Goal: Complete application form

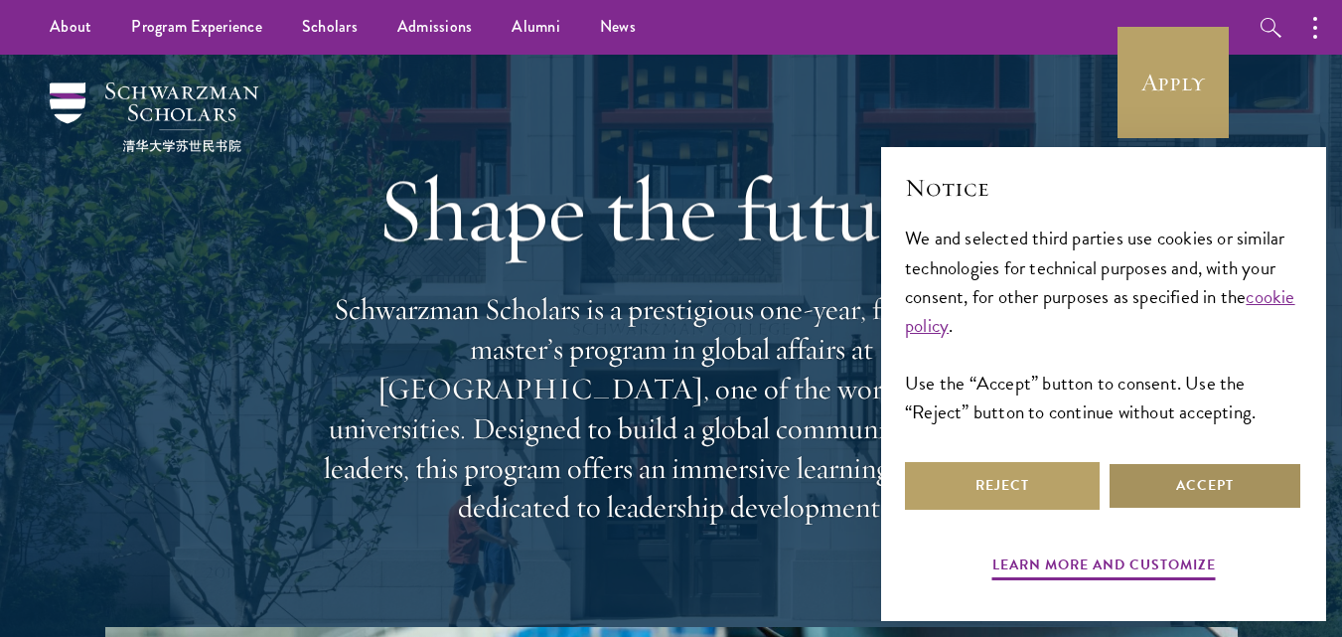
drag, startPoint x: 1182, startPoint y: 493, endPoint x: 1037, endPoint y: 407, distance: 168.3
click at [1173, 478] on button "Accept" at bounding box center [1204, 486] width 195 height 48
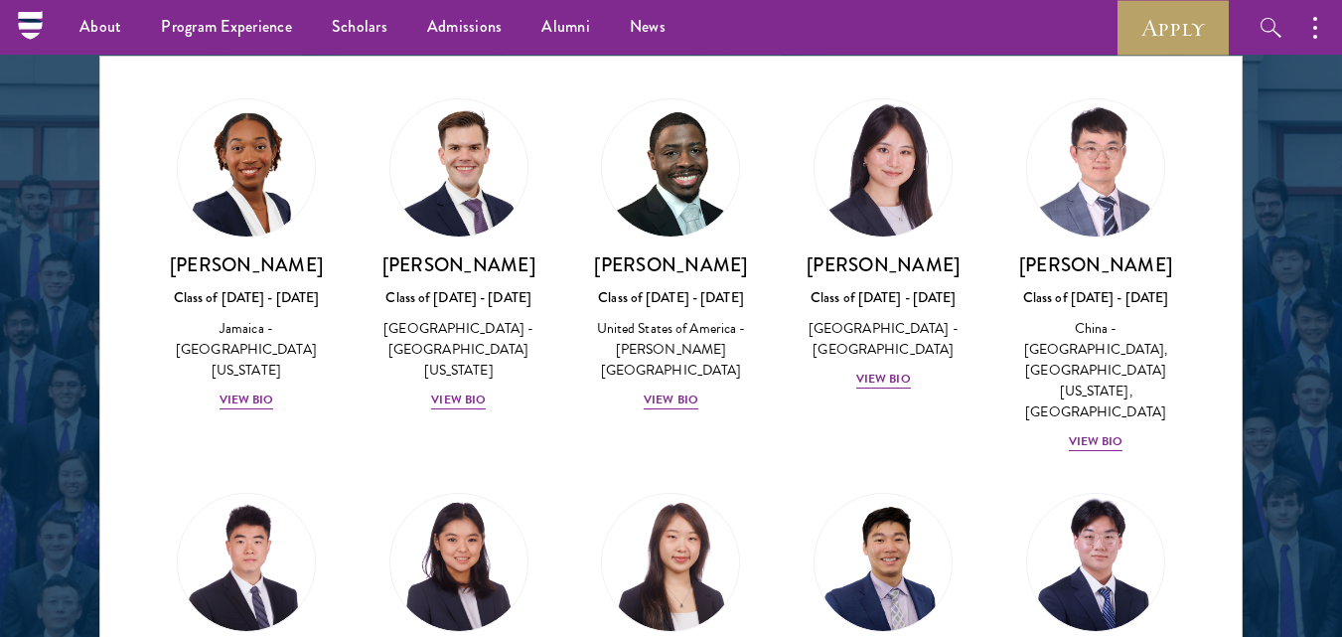
scroll to position [2534, 0]
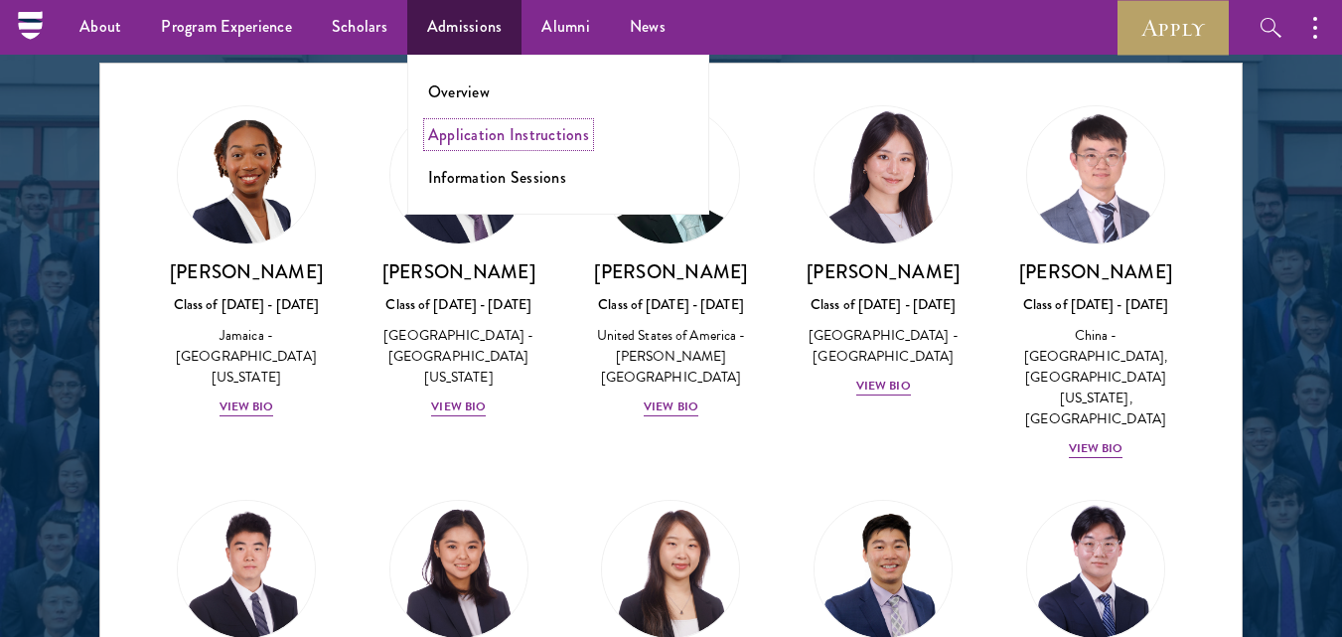
click at [503, 145] on link "Application Instructions" at bounding box center [508, 134] width 161 height 23
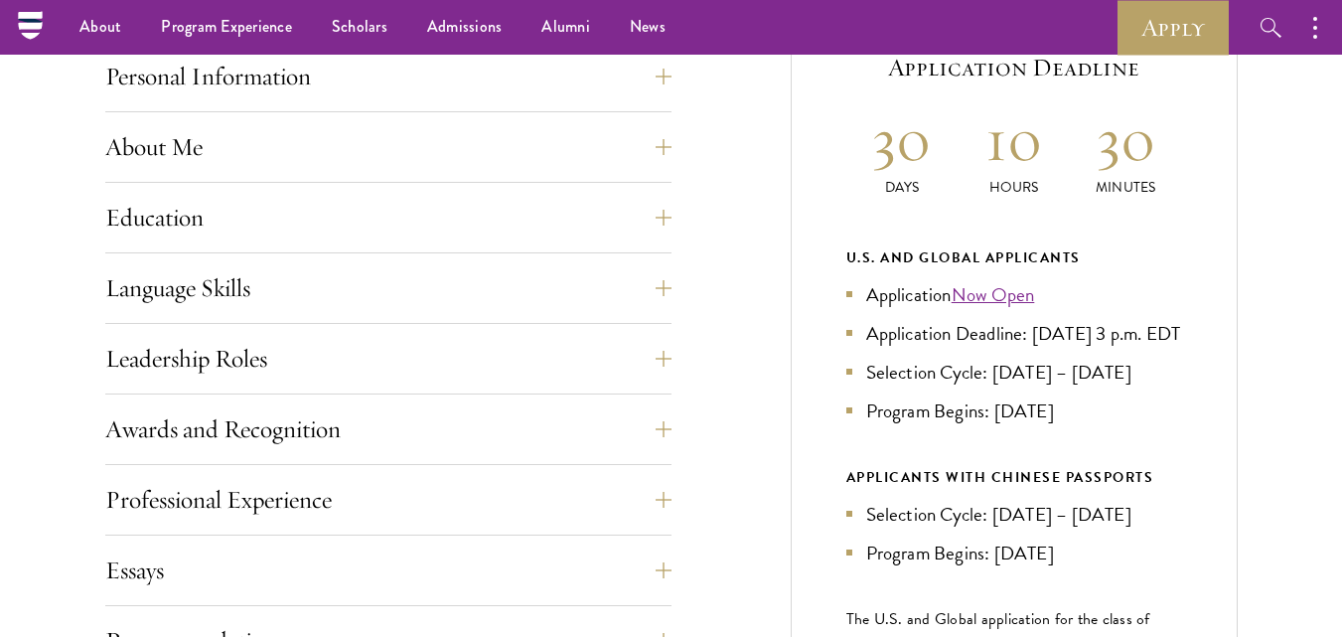
scroll to position [795, 0]
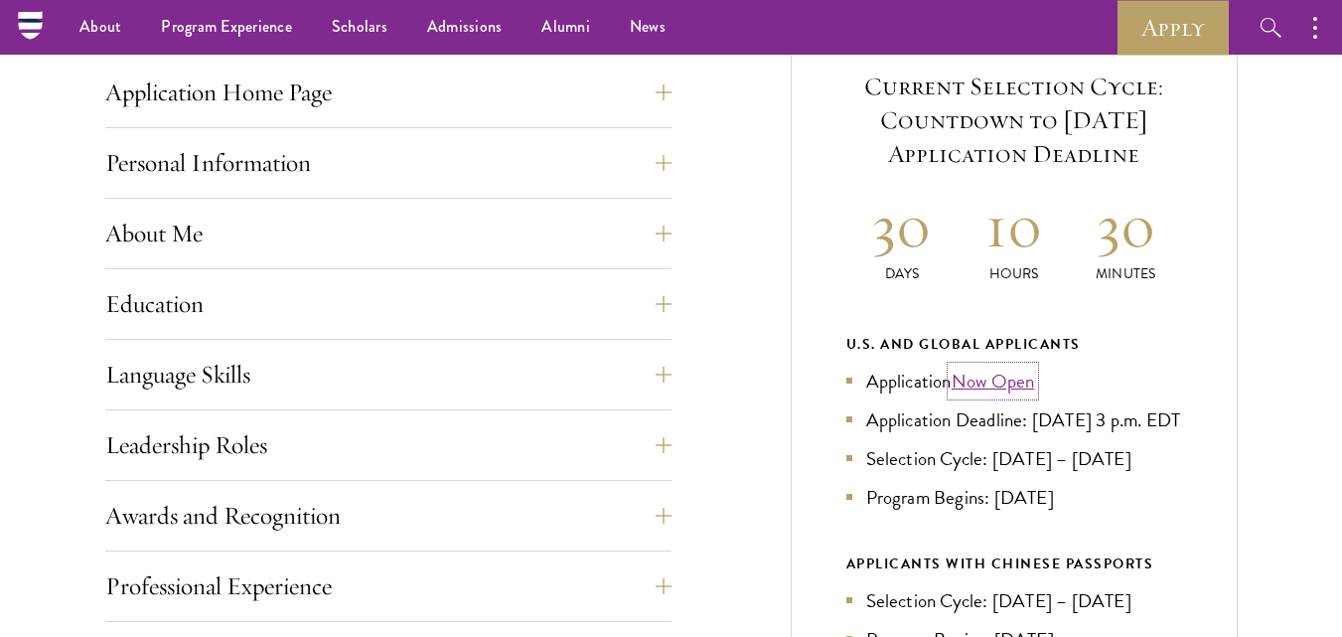
click at [971, 385] on link "Now Open" at bounding box center [993, 381] width 83 height 29
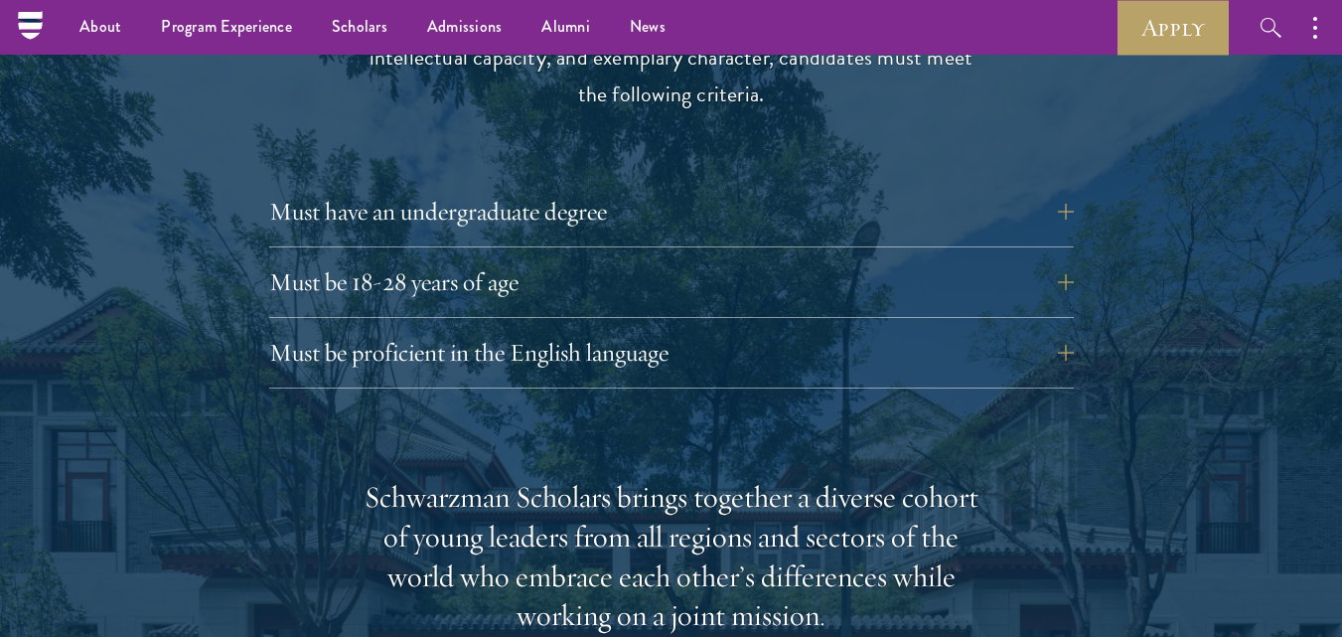
scroll to position [2682, 0]
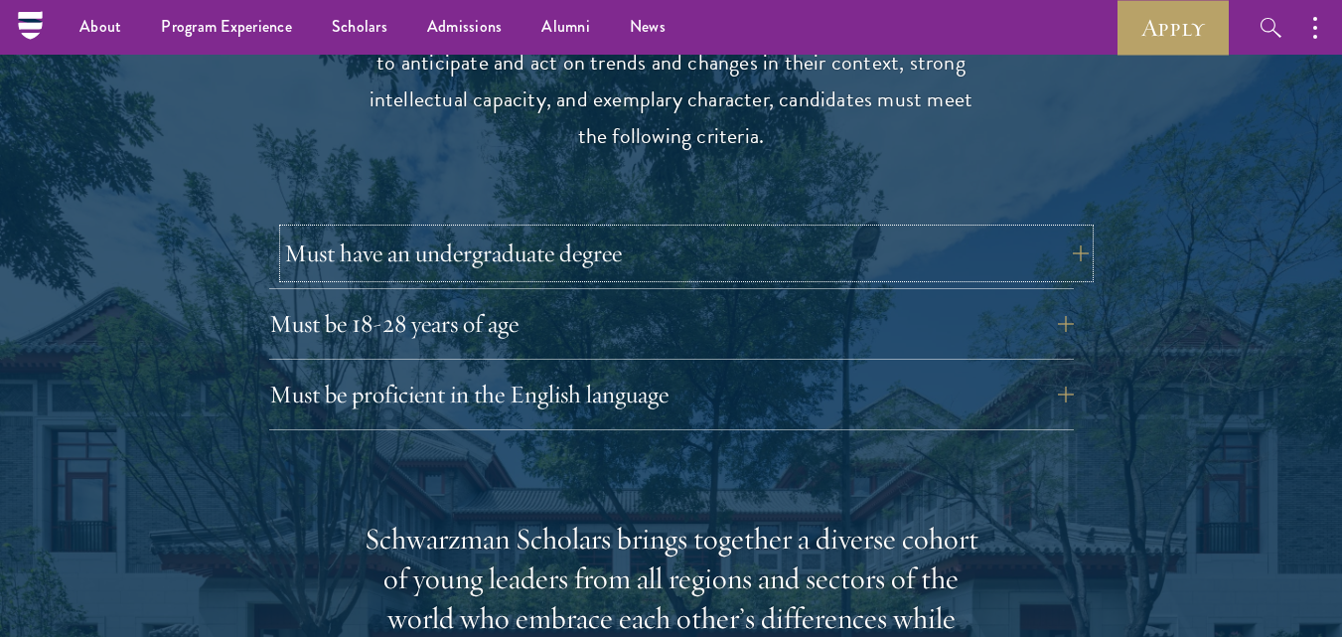
click at [362, 229] on button "Must have an undergraduate degree" at bounding box center [686, 253] width 805 height 48
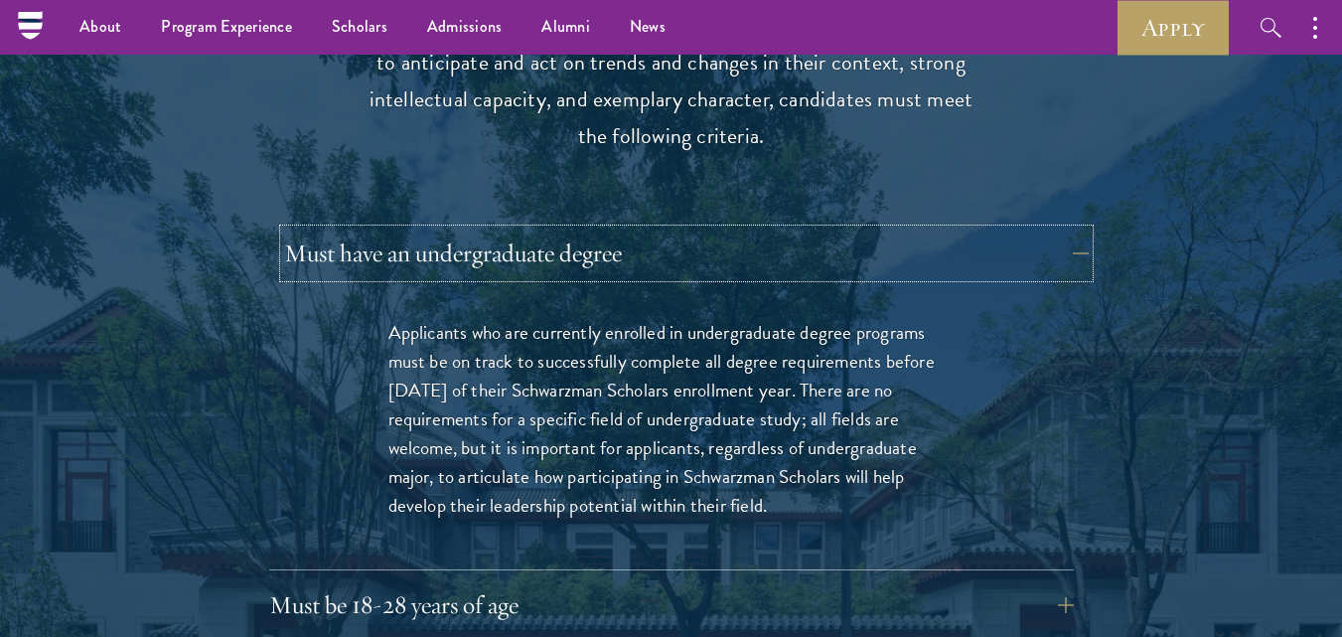
click at [328, 229] on button "Must have an undergraduate degree" at bounding box center [686, 253] width 805 height 48
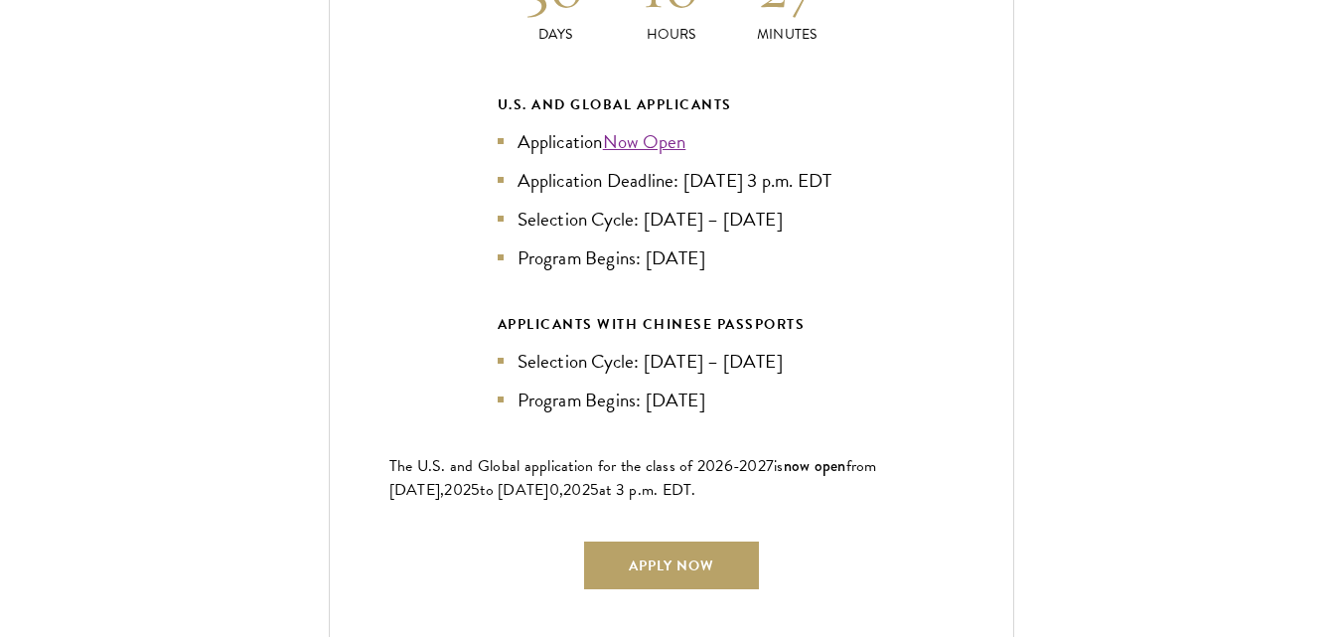
scroll to position [4470, 0]
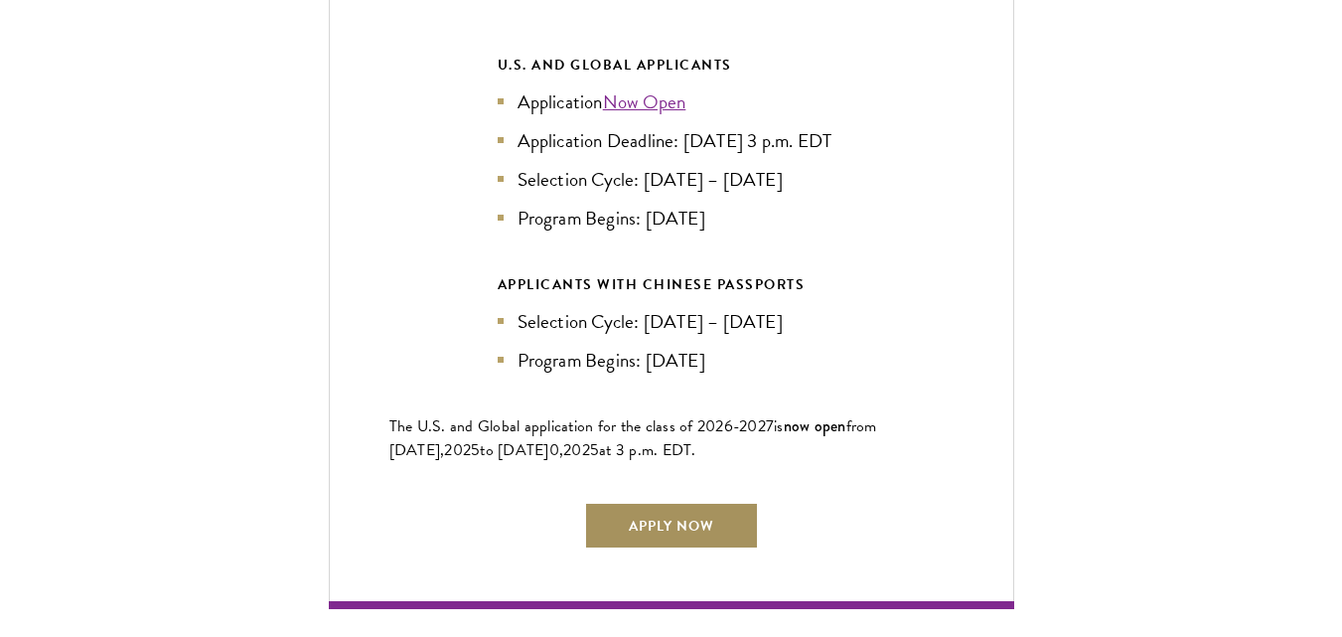
click at [717, 505] on link "Apply Now" at bounding box center [671, 526] width 175 height 48
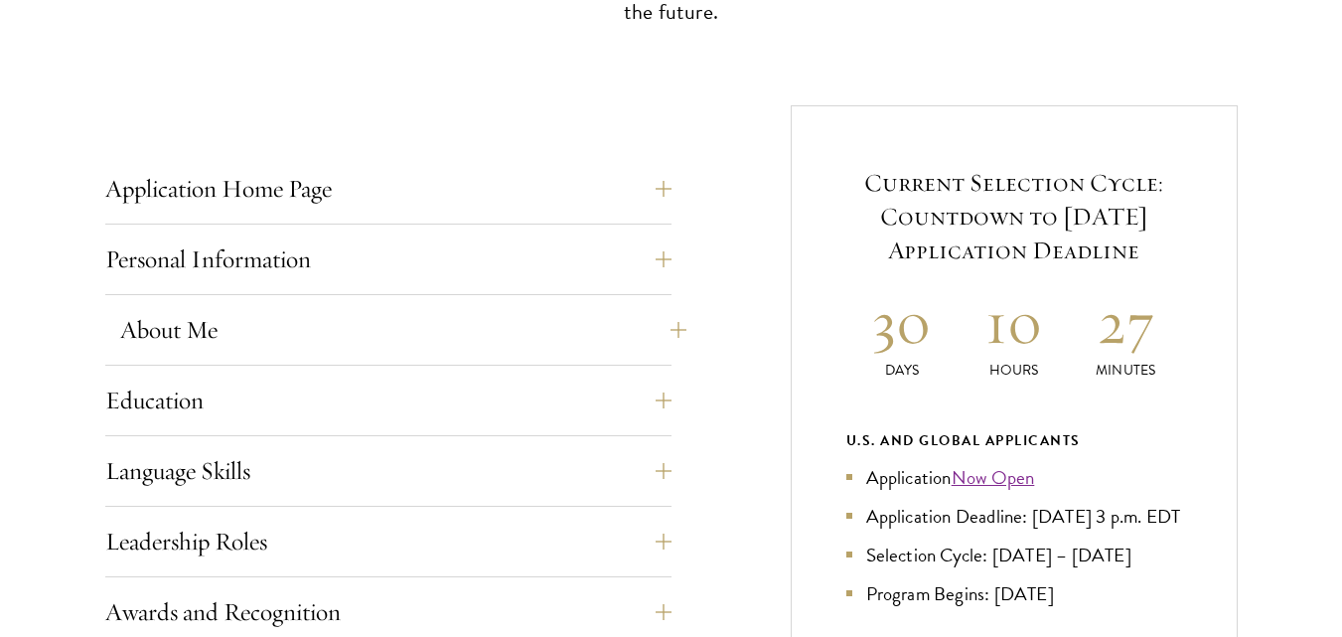
scroll to position [795, 0]
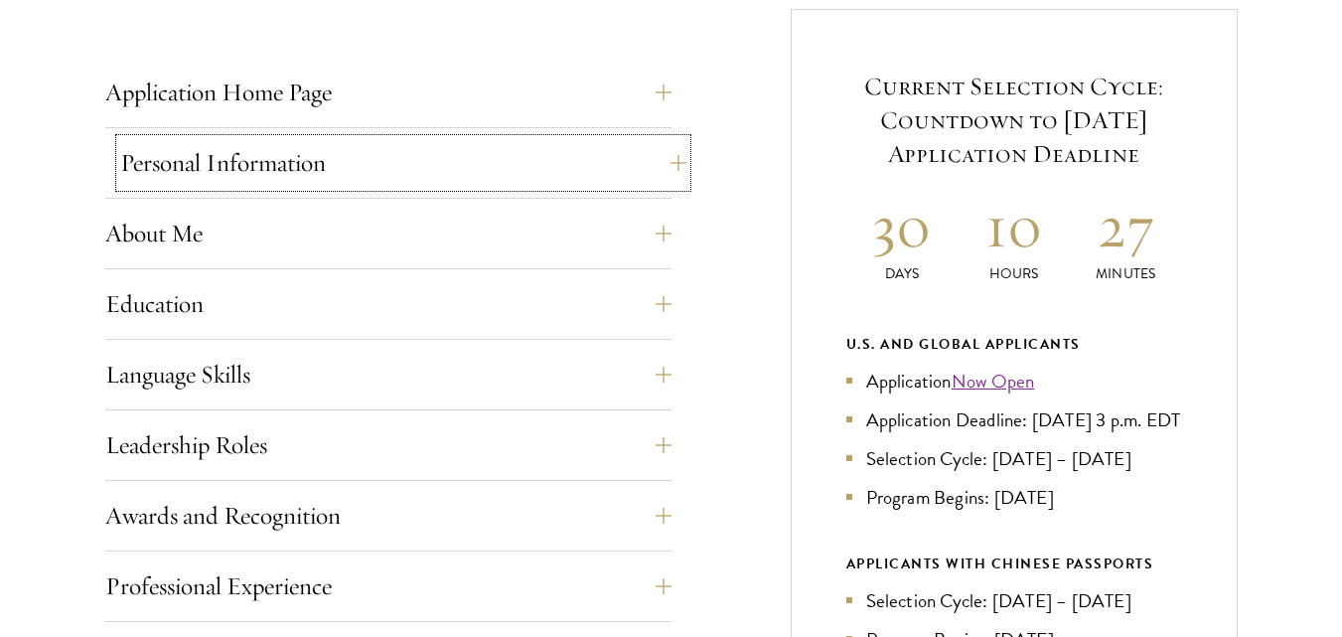
click at [358, 166] on button "Personal Information" at bounding box center [403, 163] width 566 height 48
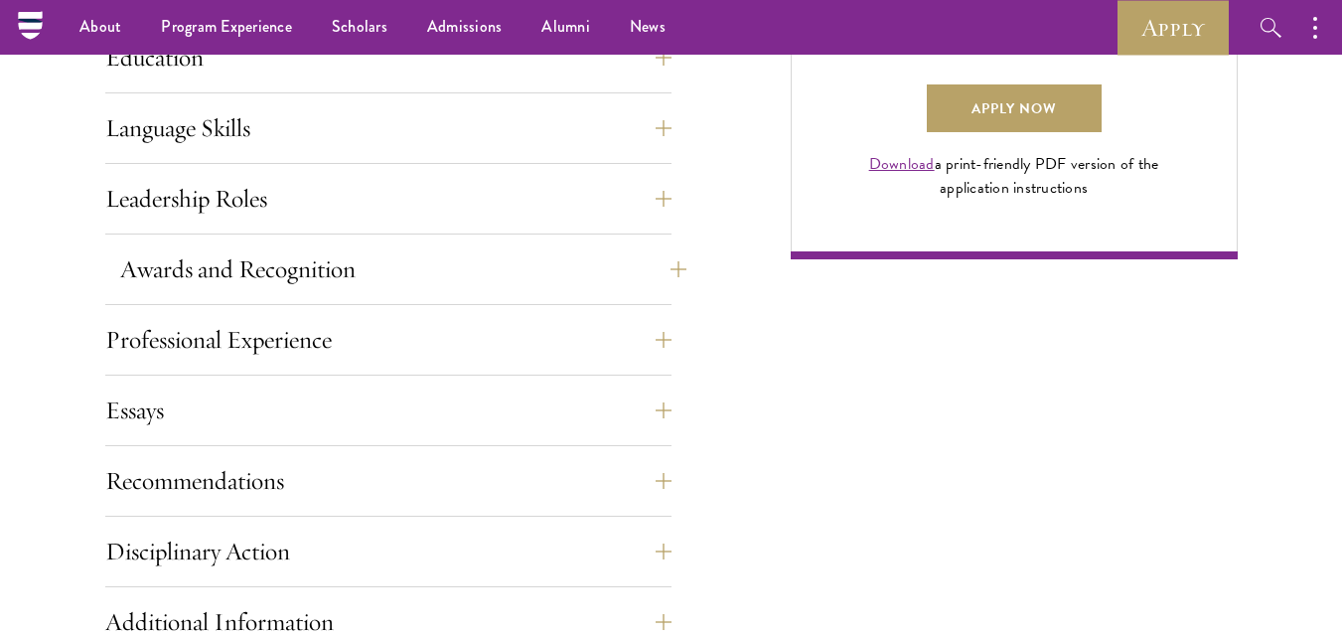
scroll to position [1391, 0]
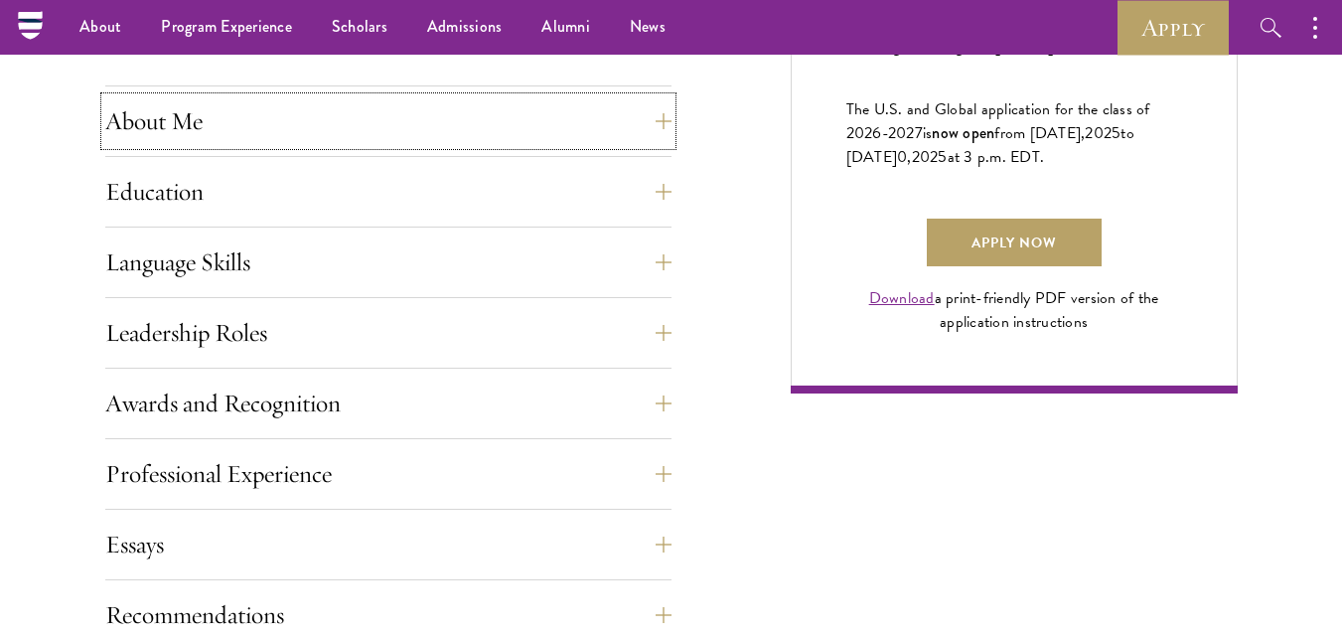
click at [287, 138] on button "About Me" at bounding box center [388, 121] width 566 height 48
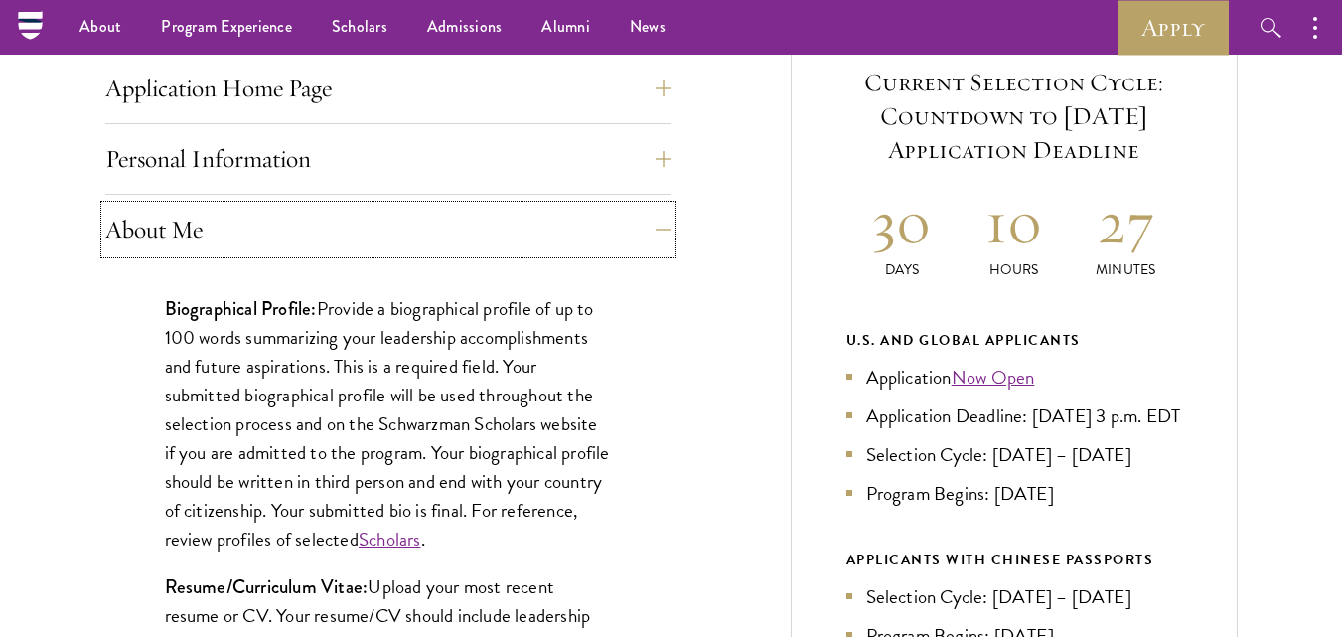
scroll to position [795, 0]
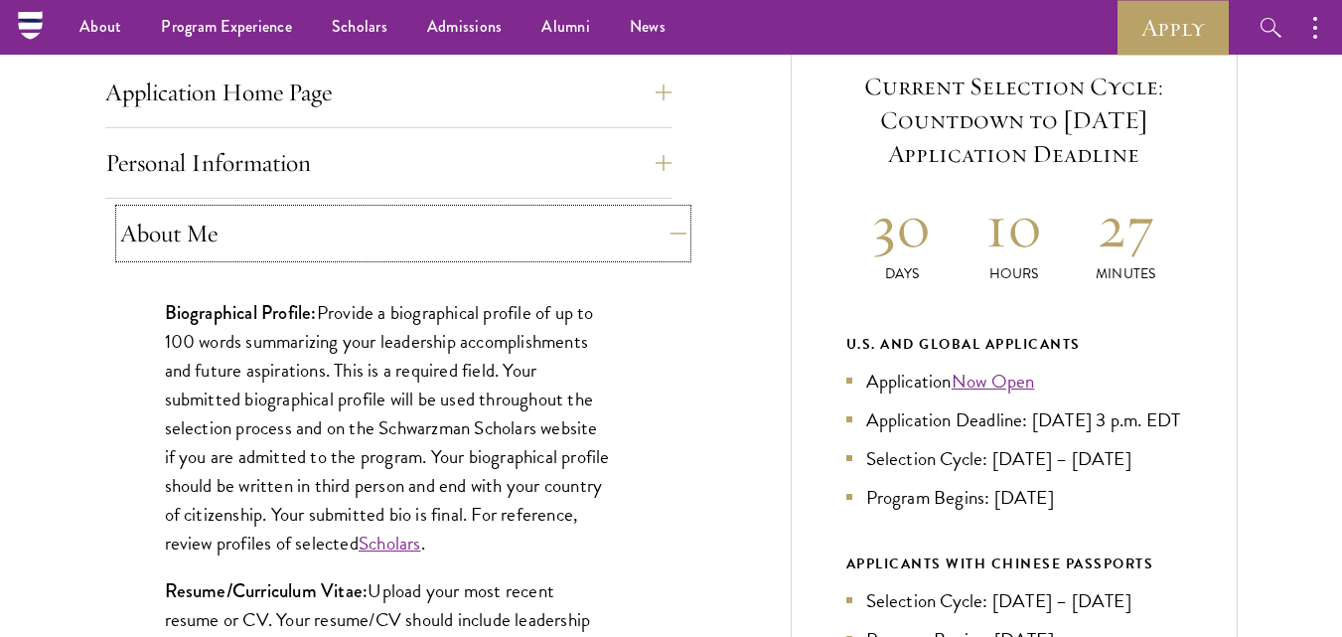
click at [153, 230] on button "About Me" at bounding box center [403, 234] width 566 height 48
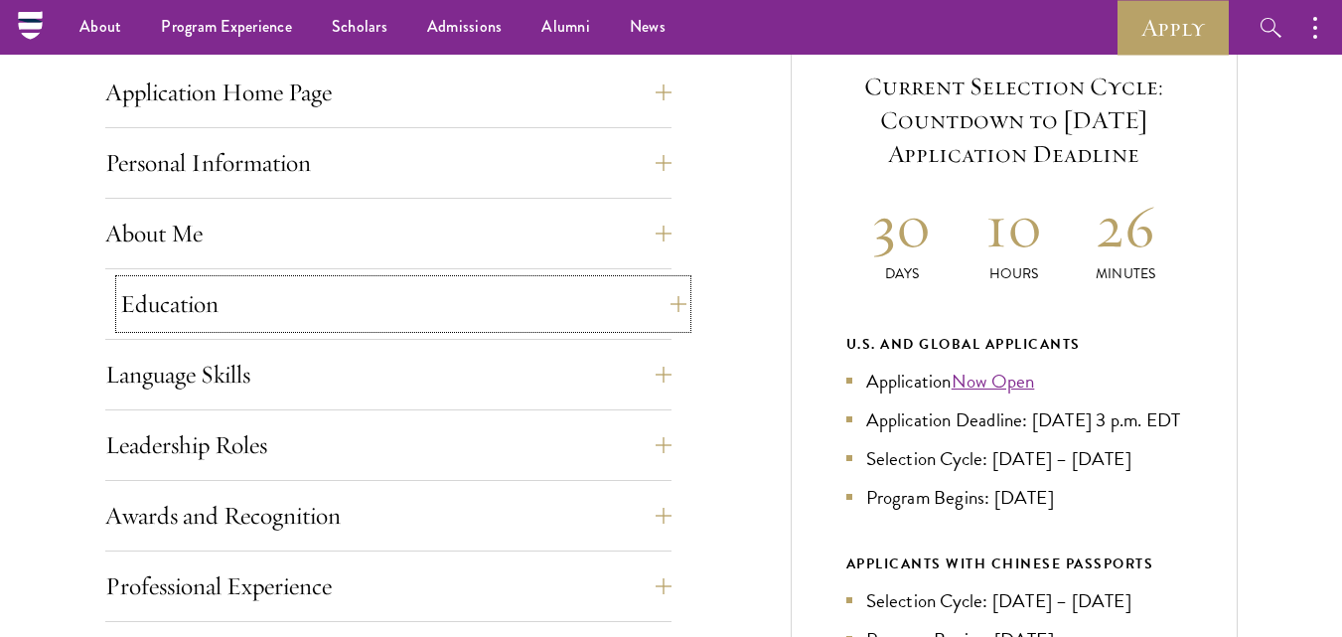
click at [200, 313] on button "Education" at bounding box center [403, 304] width 566 height 48
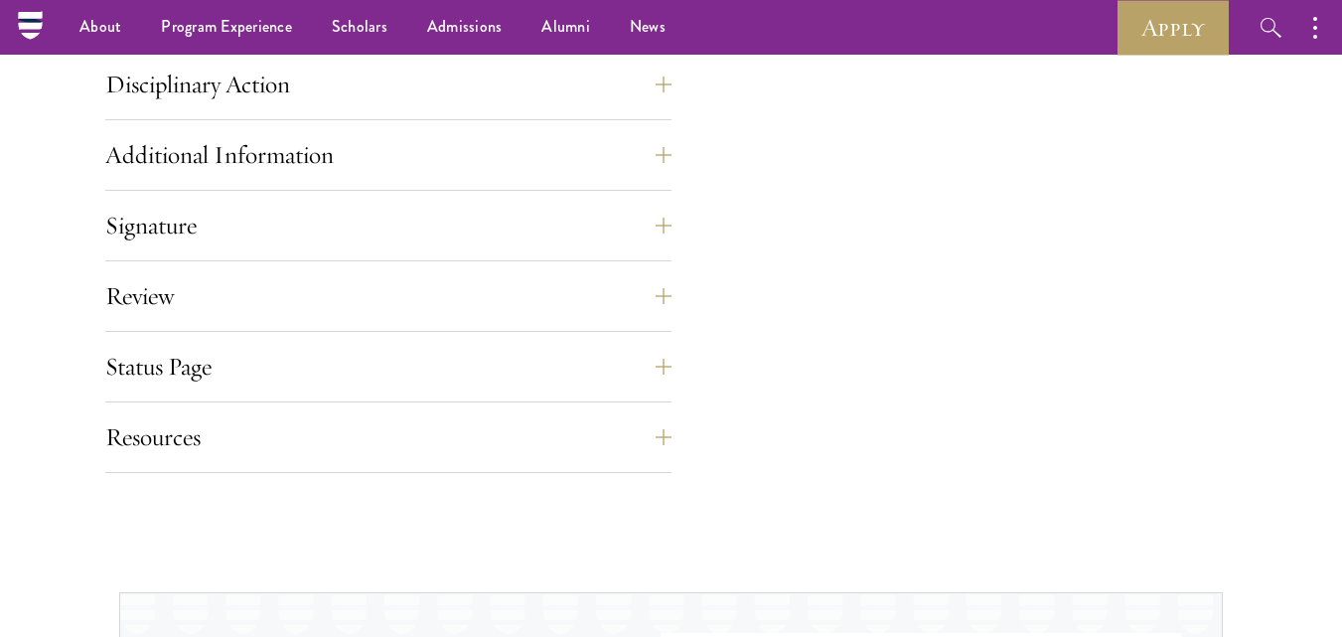
scroll to position [3278, 0]
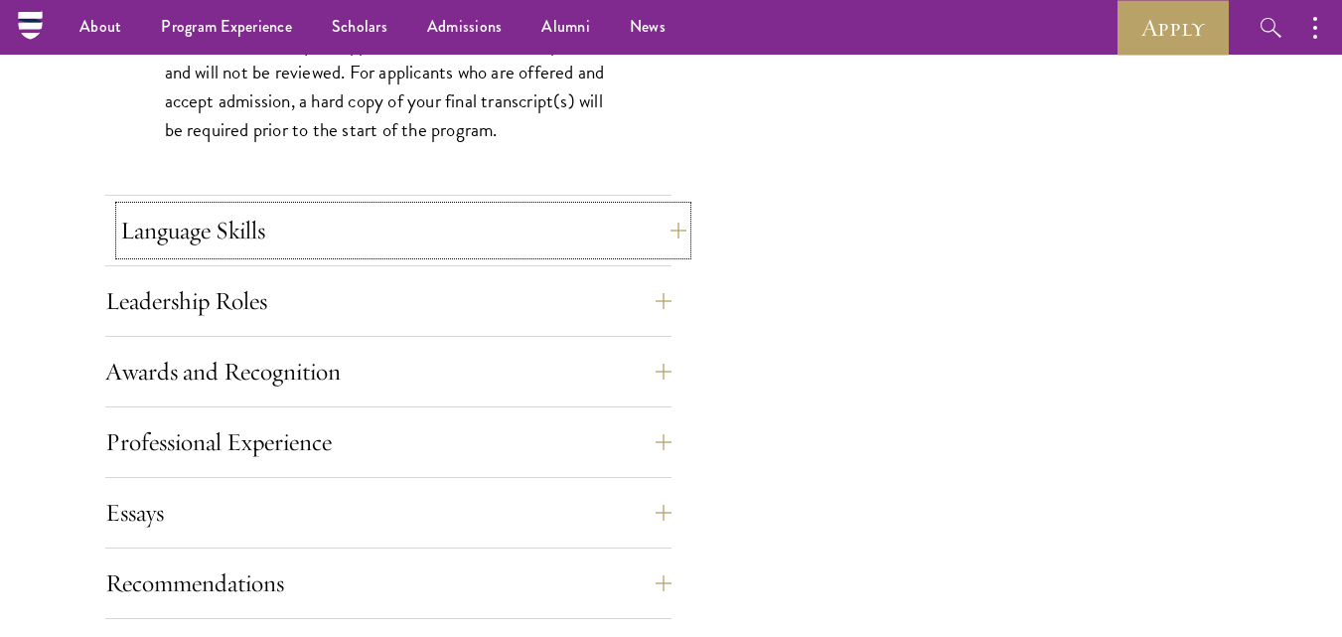
click at [228, 253] on button "Language Skills" at bounding box center [403, 231] width 566 height 48
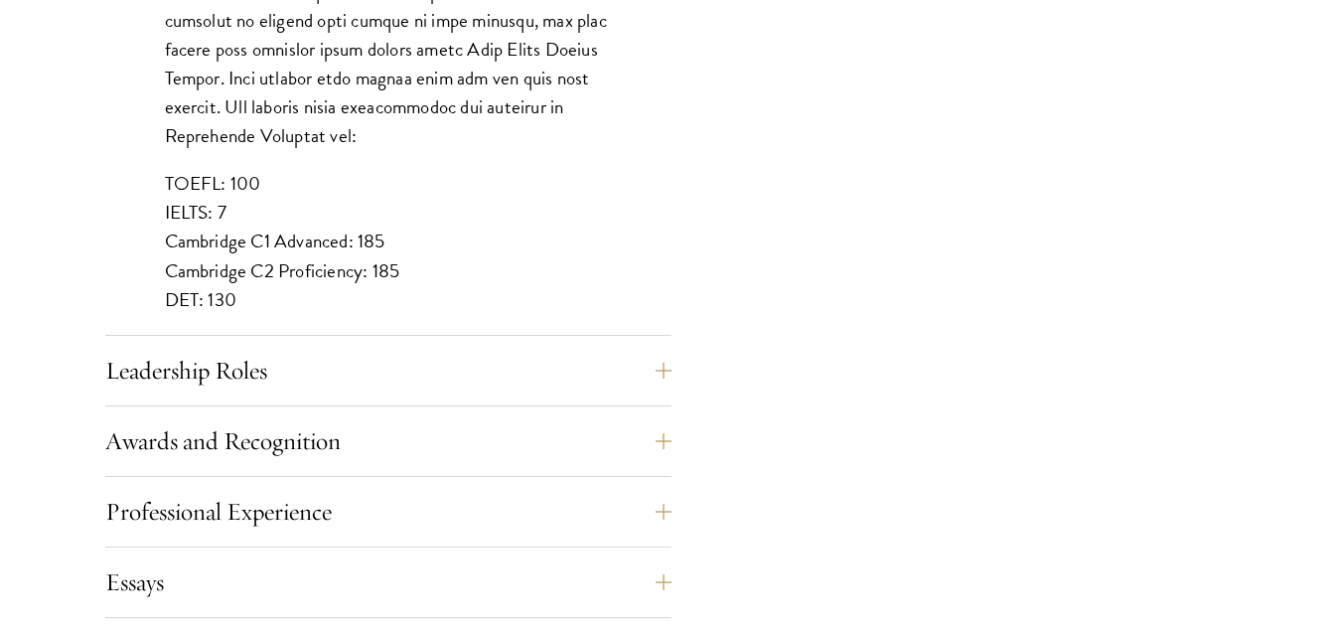
scroll to position [1887, 0]
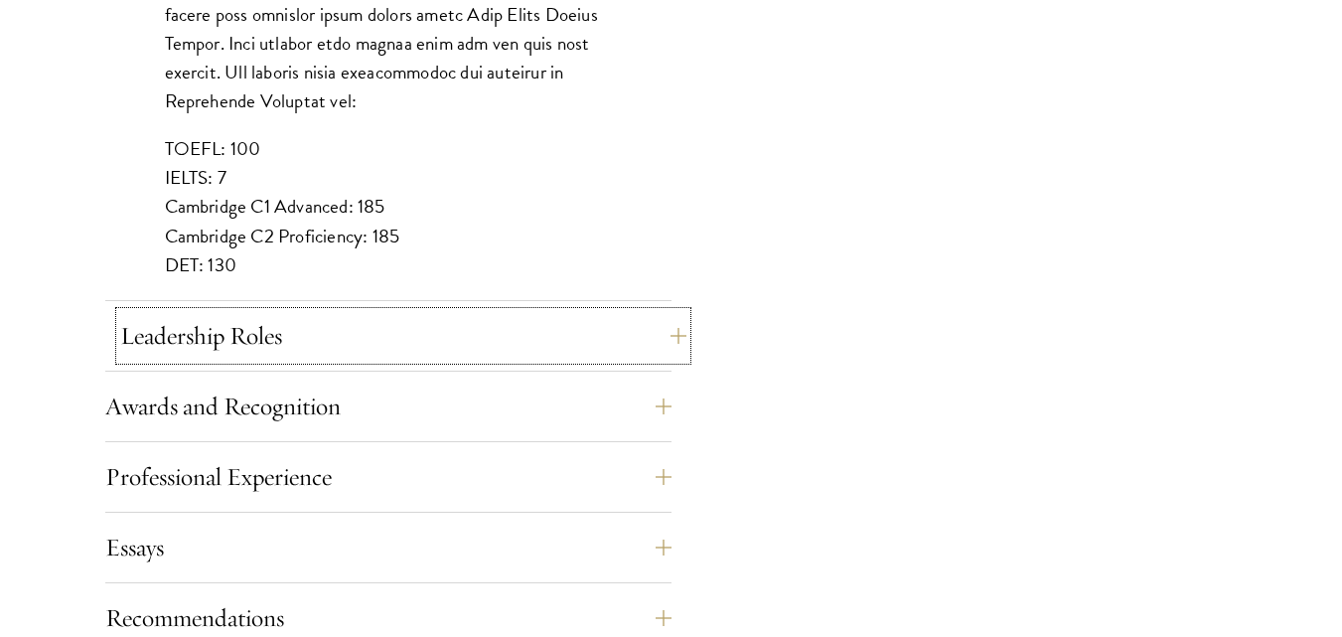
click at [255, 345] on button "Leadership Roles" at bounding box center [403, 336] width 566 height 48
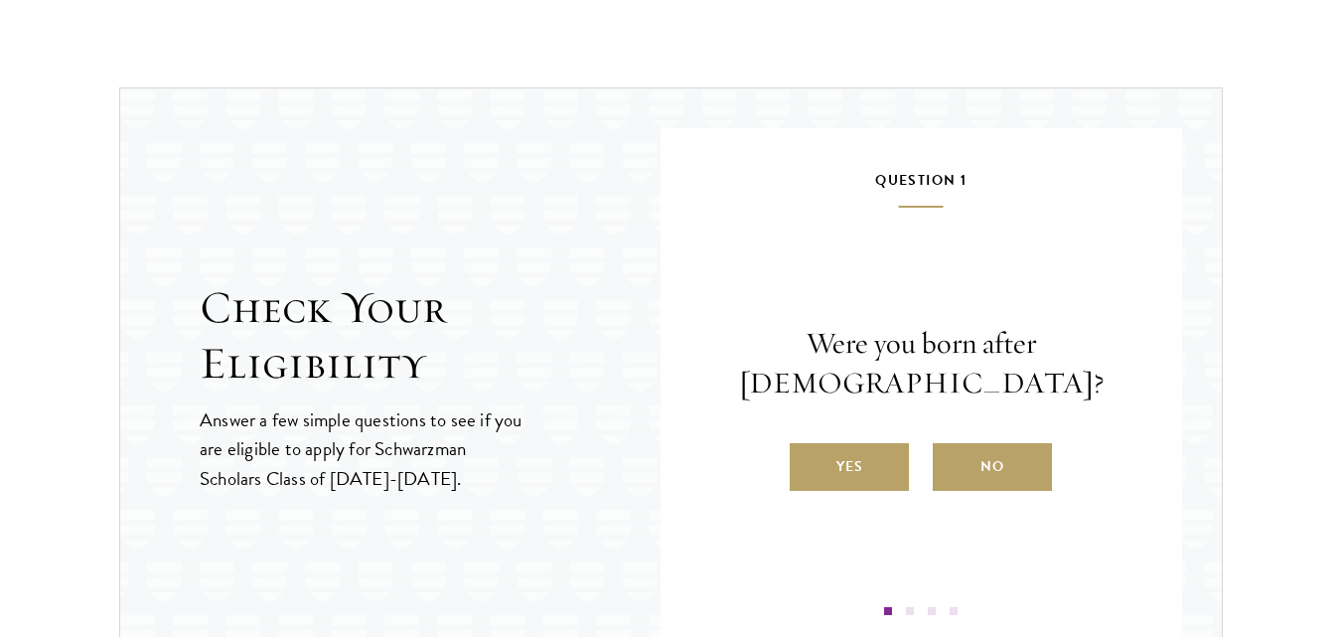
scroll to position [2384, 0]
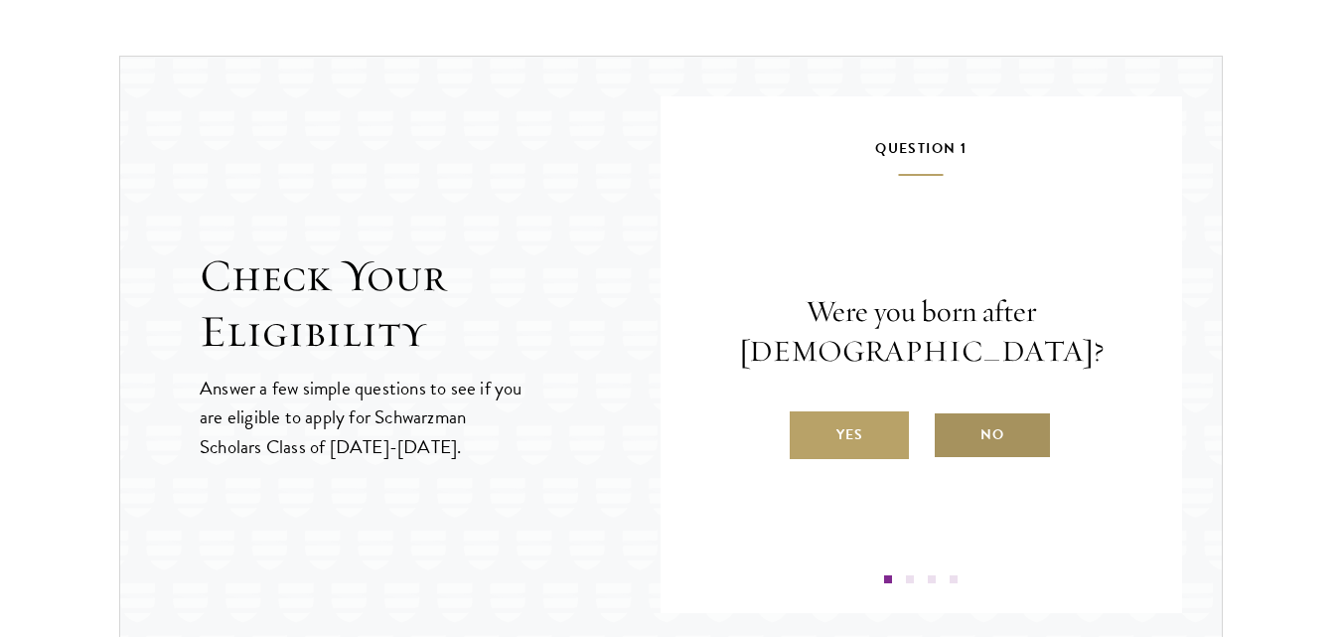
click at [994, 439] on label "No" at bounding box center [992, 435] width 119 height 48
click at [951, 431] on input "No" at bounding box center [942, 422] width 18 height 18
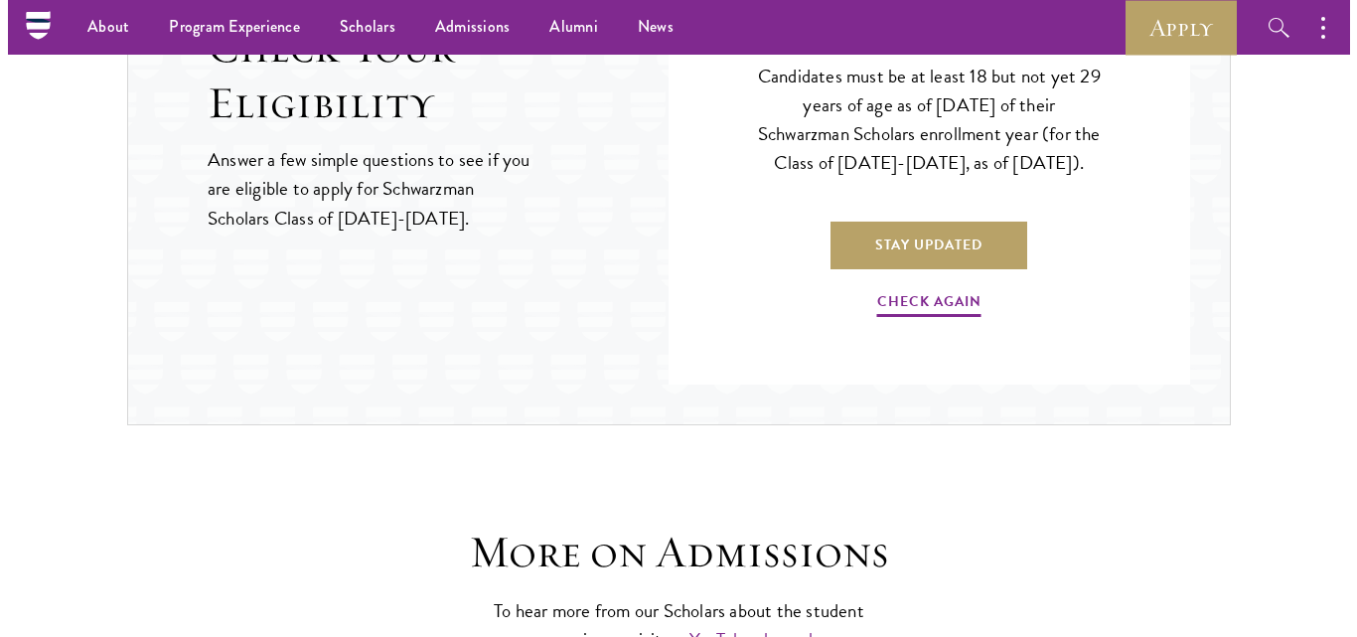
scroll to position [2582, 0]
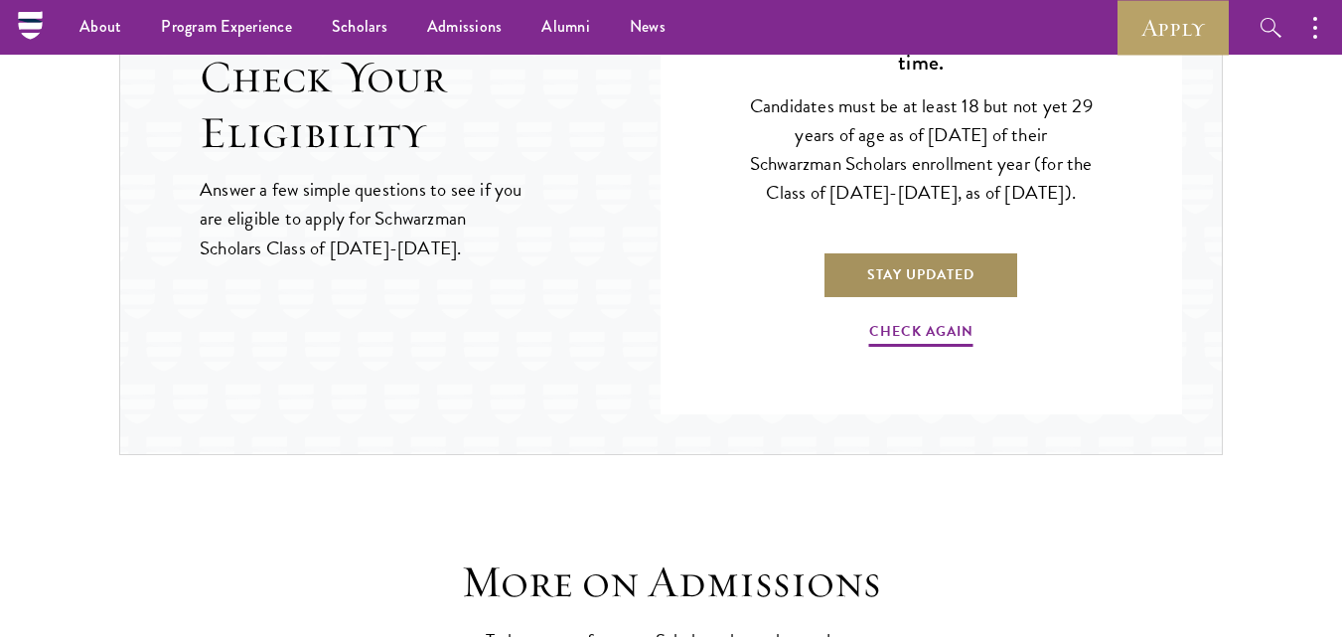
click at [963, 299] on link "Stay Updated" at bounding box center [920, 275] width 197 height 48
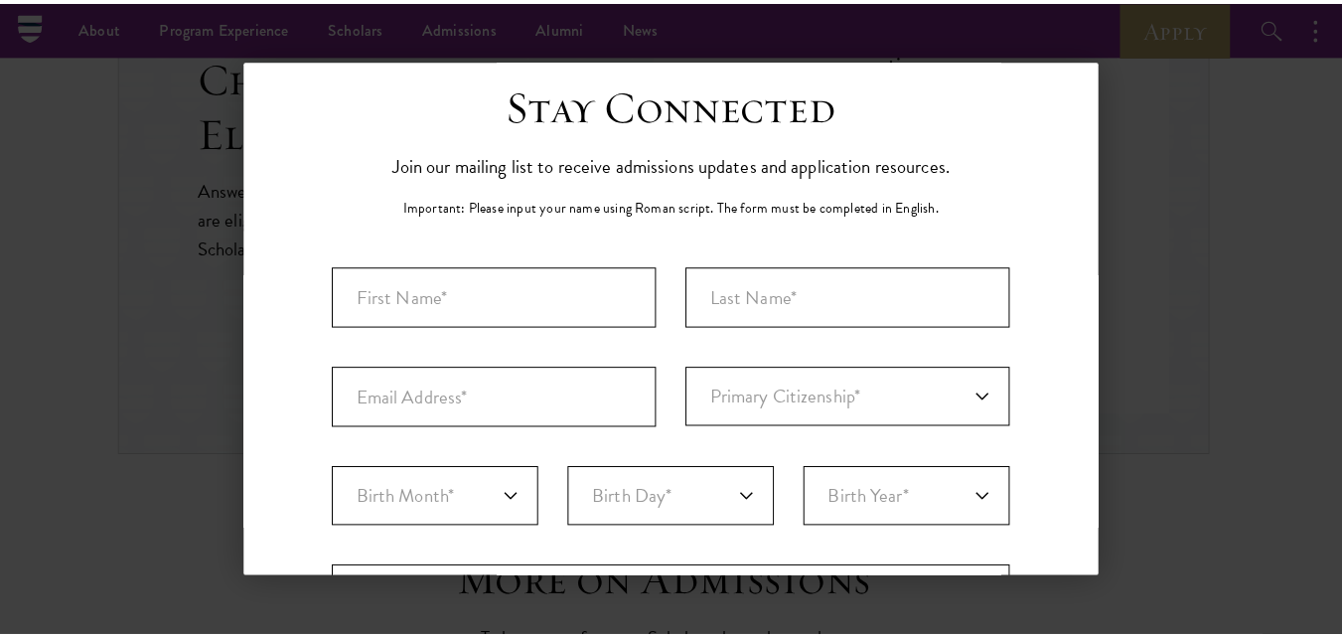
scroll to position [0, 0]
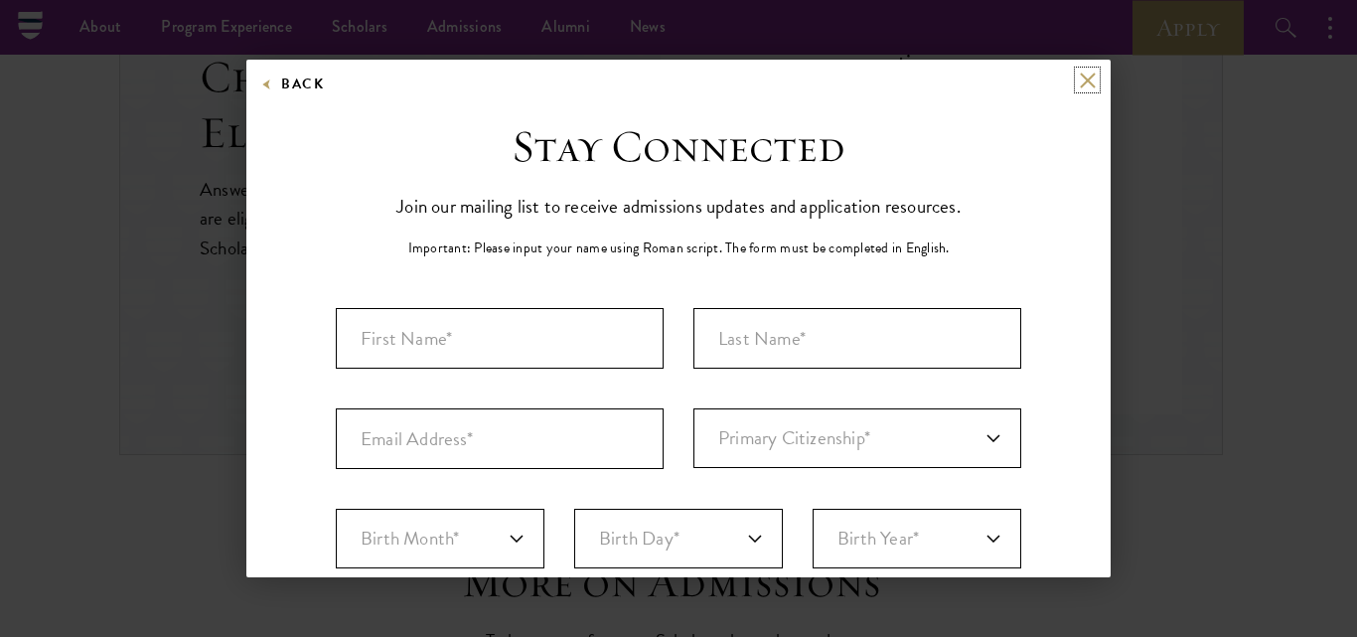
click at [1079, 81] on button at bounding box center [1087, 80] width 17 height 17
